Goal: Information Seeking & Learning: Check status

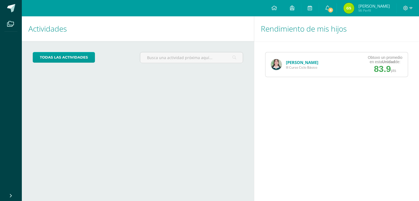
click at [292, 61] on link "[PERSON_NAME]" at bounding box center [302, 62] width 32 height 5
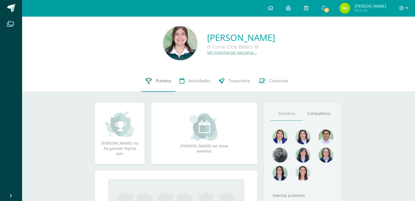
click at [158, 80] on span "Punteos" at bounding box center [164, 81] width 16 height 6
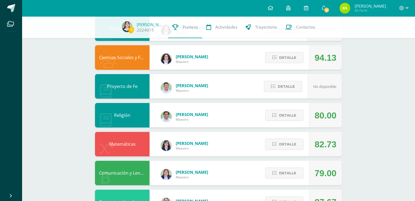
scroll to position [136, 0]
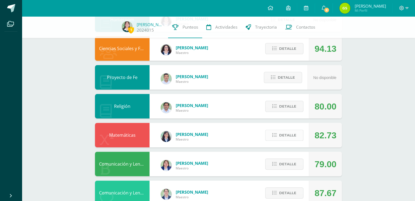
click at [280, 134] on span "Detalle" at bounding box center [287, 135] width 17 height 10
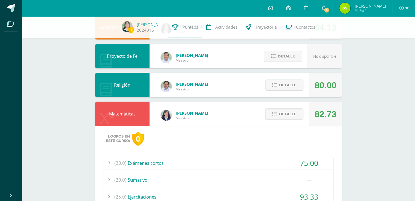
scroll to position [191, 0]
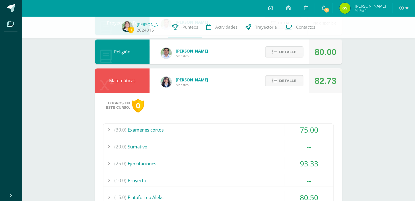
click at [293, 77] on span "Detalle" at bounding box center [287, 81] width 17 height 10
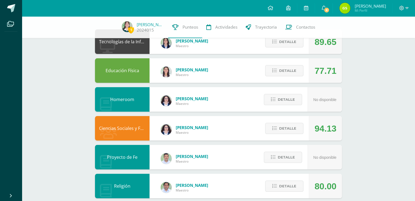
scroll to position [0, 0]
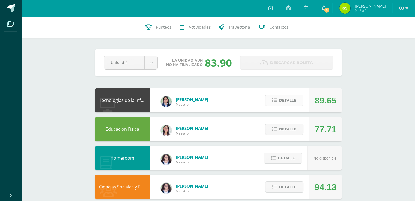
click at [285, 103] on span "Detalle" at bounding box center [287, 101] width 17 height 10
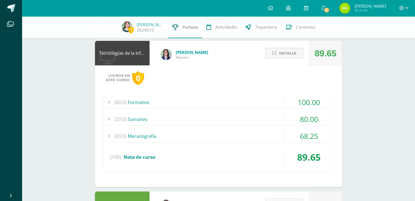
scroll to position [55, 0]
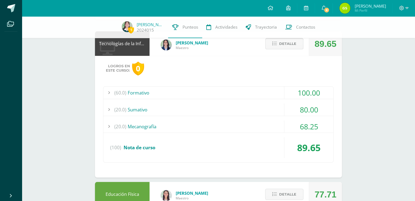
click at [287, 43] on span "Detalle" at bounding box center [287, 44] width 17 height 10
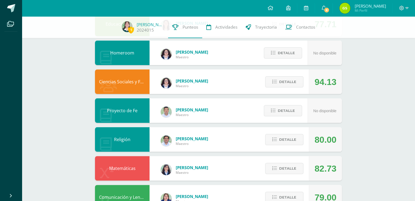
scroll to position [0, 0]
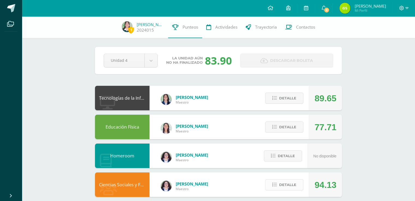
click at [272, 180] on button "Detalle" at bounding box center [284, 185] width 38 height 11
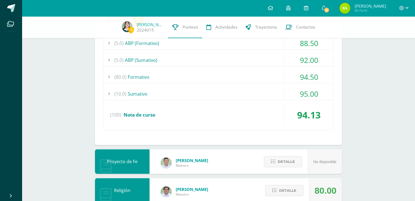
scroll to position [164, 0]
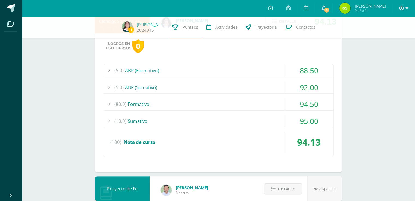
click at [203, 101] on div "(80.0) Formativo" at bounding box center [218, 104] width 230 height 12
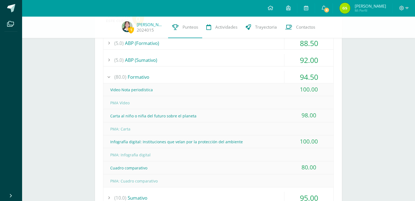
scroll to position [191, 0]
click at [231, 76] on div "(80.0) Formativo" at bounding box center [218, 77] width 230 height 12
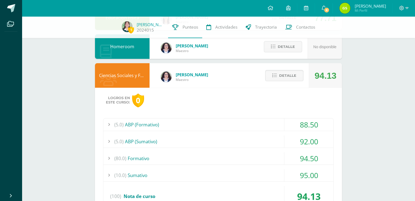
scroll to position [109, 0]
click at [296, 79] on span "Detalle" at bounding box center [287, 76] width 17 height 10
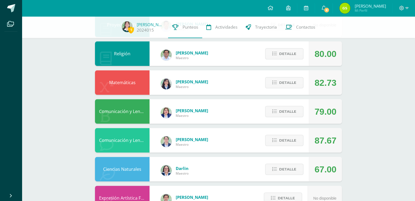
scroll to position [191, 0]
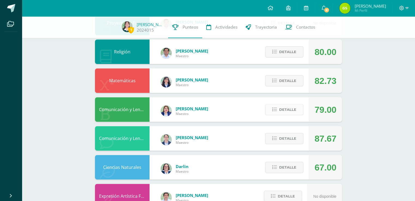
click at [300, 112] on button "Detalle" at bounding box center [284, 109] width 38 height 11
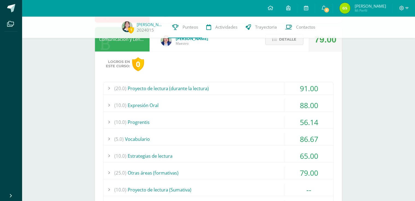
scroll to position [218, 0]
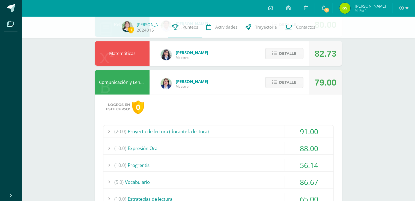
click at [293, 88] on span "Detalle" at bounding box center [287, 83] width 17 height 10
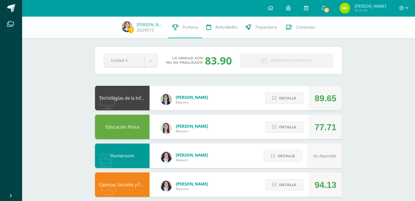
scroll to position [0, 0]
